Goal: Navigation & Orientation: Understand site structure

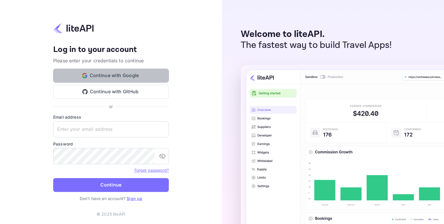
click at [113, 72] on button "Continue with Google" at bounding box center [111, 76] width 116 height 14
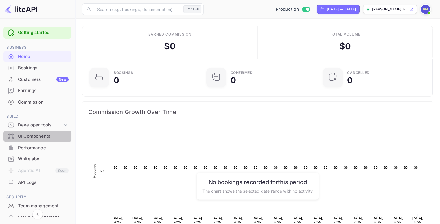
click at [38, 139] on div "UI Components" at bounding box center [43, 136] width 51 height 7
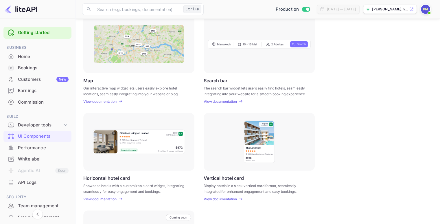
scroll to position [145, 0]
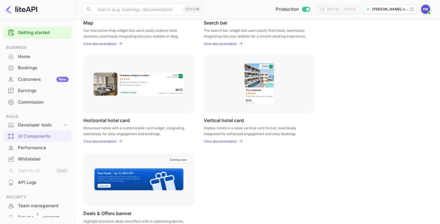
click at [140, 79] on img at bounding box center [138, 83] width 93 height 25
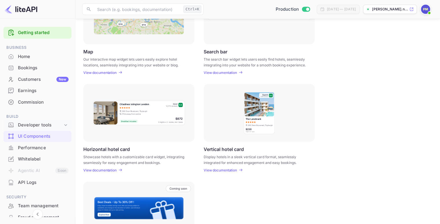
click at [38, 126] on div "Developer tools" at bounding box center [40, 125] width 45 height 7
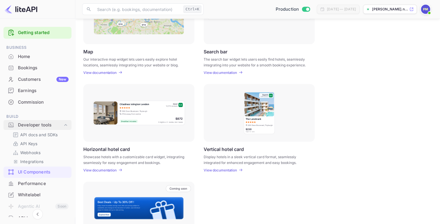
scroll to position [29, 0]
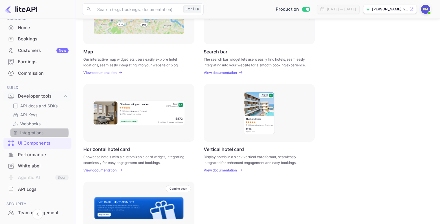
click at [34, 133] on p "Integrations" at bounding box center [31, 133] width 23 height 6
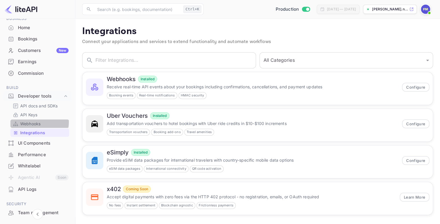
click at [34, 122] on p "Webhooks" at bounding box center [30, 124] width 20 height 6
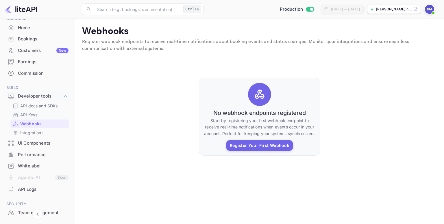
click at [34, 115] on p "API Keys" at bounding box center [28, 115] width 17 height 6
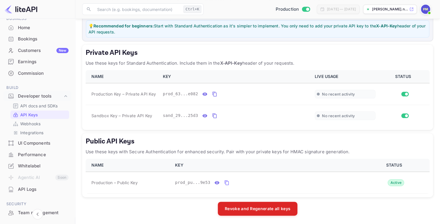
scroll to position [21, 0]
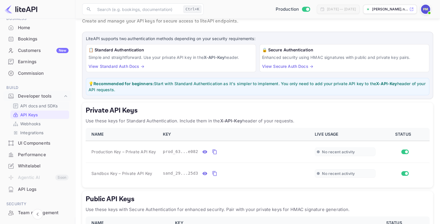
click at [38, 105] on p "API docs and SDKs" at bounding box center [39, 106] width 38 height 6
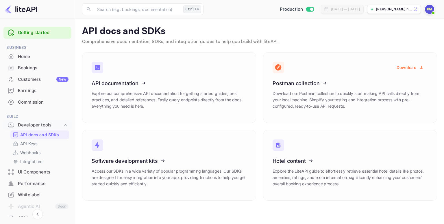
click at [387, 12] on div "[PERSON_NAME].n..." at bounding box center [394, 9] width 54 height 9
